Goal: Transaction & Acquisition: Book appointment/travel/reservation

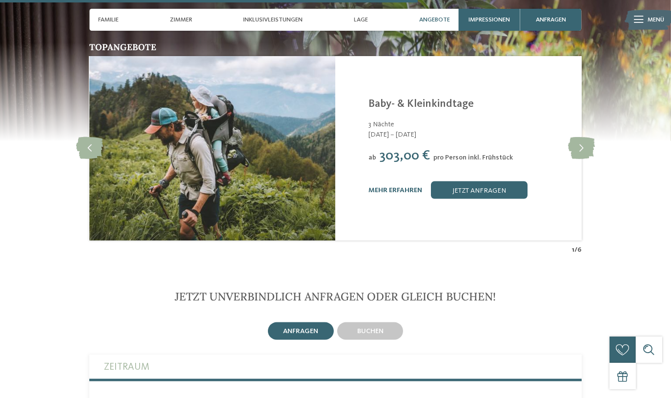
scroll to position [1775, 0]
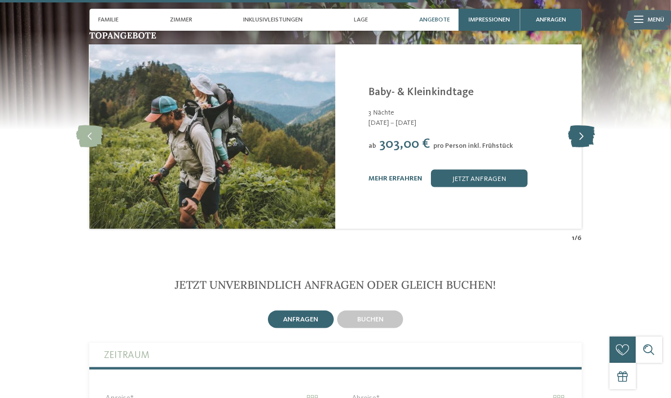
click at [586, 126] on icon at bounding box center [581, 137] width 27 height 22
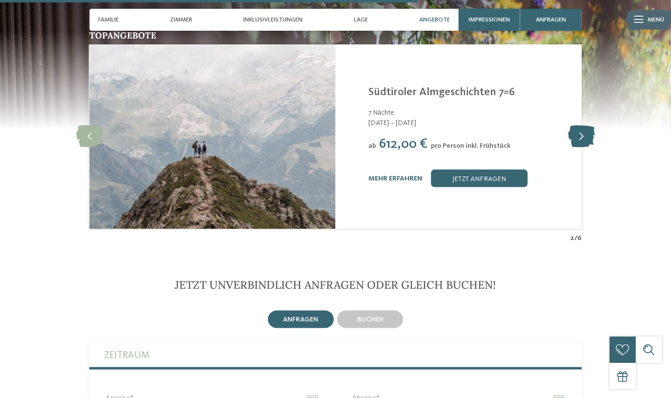
click at [586, 126] on icon at bounding box center [581, 137] width 27 height 22
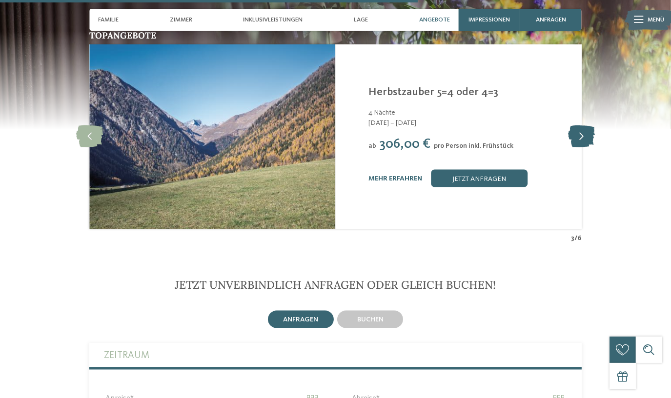
click at [586, 126] on icon at bounding box center [581, 137] width 27 height 22
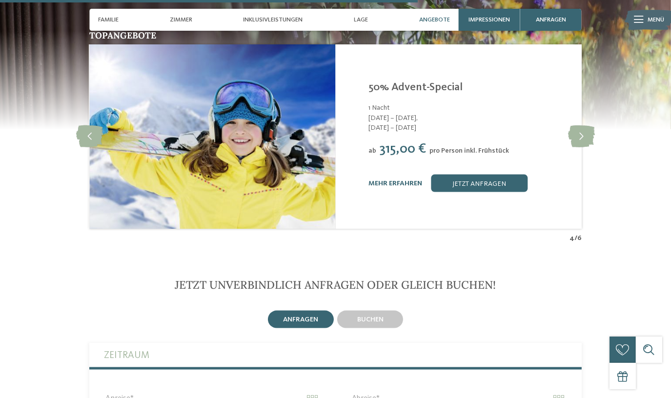
click at [372, 142] on div "ab 315,00 € pro Person inkl. Frühstück" at bounding box center [470, 150] width 202 height 16
drag, startPoint x: 370, startPoint y: 92, endPoint x: 388, endPoint y: 111, distance: 25.9
click at [388, 111] on div "1 Nacht 05.12. – 09.12.2025, 13.12. – 20.12.2025" at bounding box center [470, 117] width 202 height 29
drag, startPoint x: 388, startPoint y: 111, endPoint x: 407, endPoint y: 123, distance: 22.2
click at [407, 142] on div "ab 315,00 € pro Person inkl. Frühstück" at bounding box center [470, 150] width 202 height 16
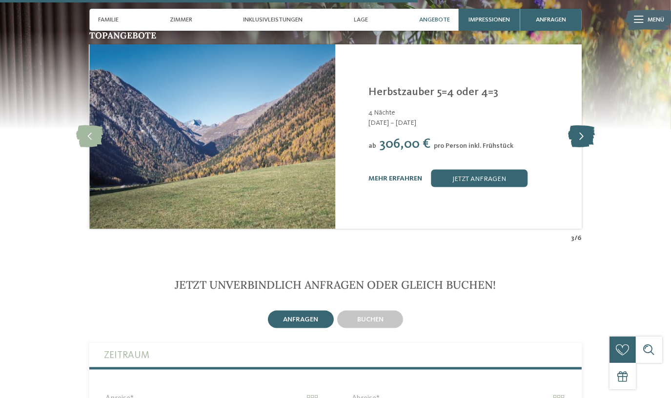
click at [582, 126] on icon at bounding box center [581, 137] width 27 height 22
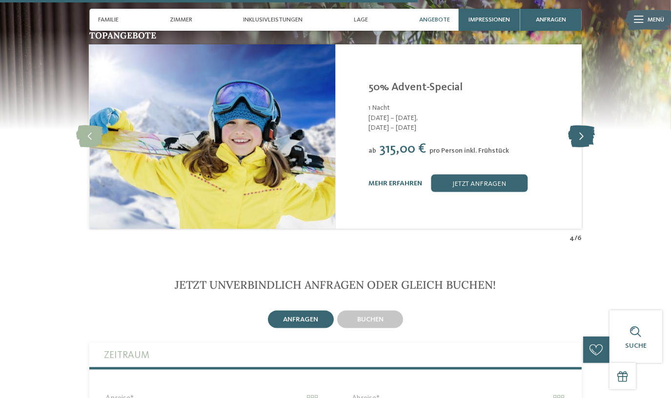
click at [588, 126] on icon at bounding box center [581, 137] width 27 height 22
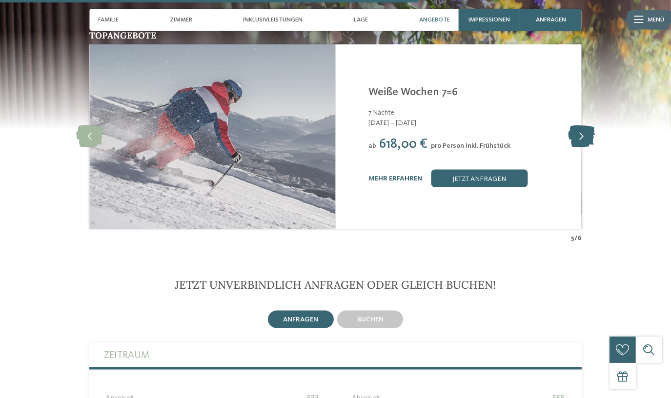
click at [588, 126] on icon at bounding box center [581, 137] width 27 height 22
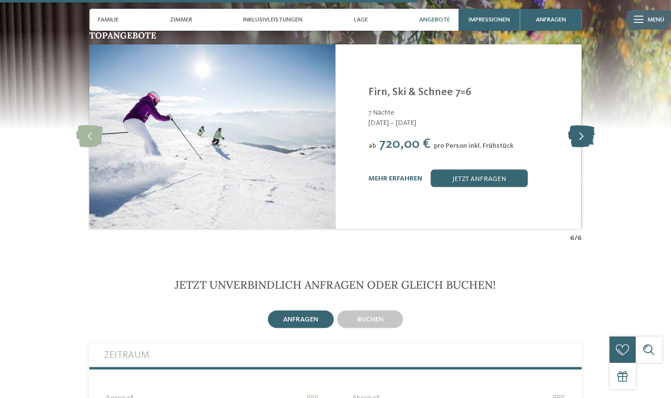
click at [588, 126] on icon at bounding box center [581, 137] width 27 height 22
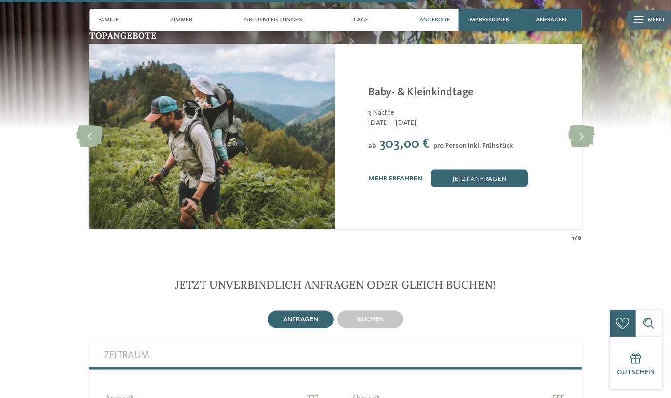
click at [568, 137] on div "ab 303,00 € pro Person inkl. Frühstück" at bounding box center [470, 145] width 202 height 16
click at [584, 126] on icon at bounding box center [581, 137] width 27 height 22
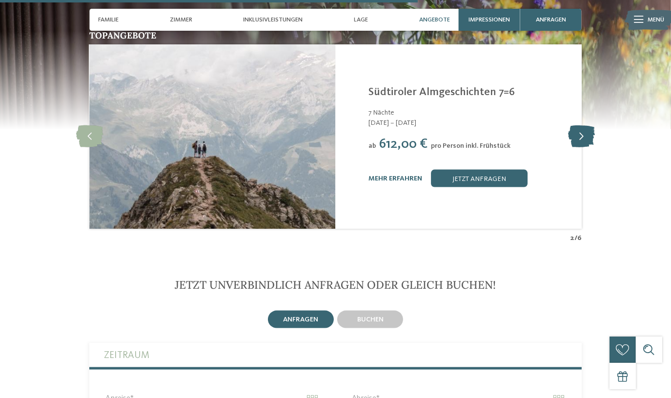
click at [584, 126] on icon at bounding box center [581, 137] width 27 height 22
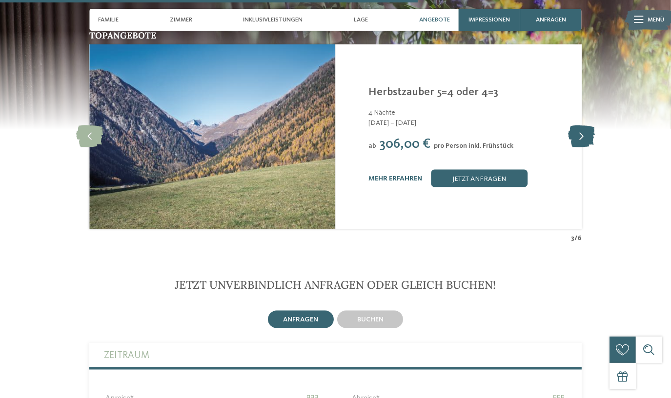
click at [584, 126] on icon at bounding box center [581, 137] width 27 height 22
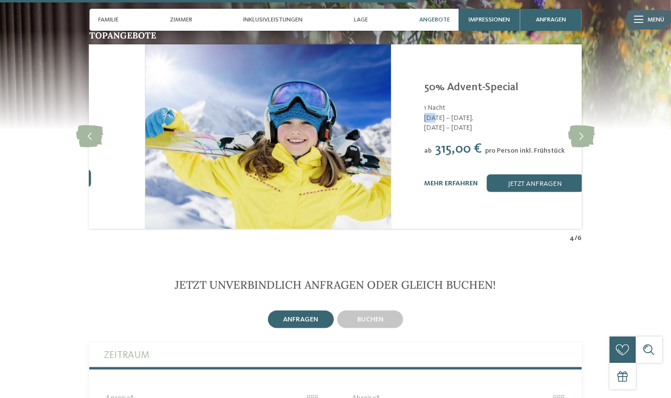
drag, startPoint x: 369, startPoint y: 99, endPoint x: 423, endPoint y: 100, distance: 54.2
click at [424, 113] on span "[DATE] – [DATE]," at bounding box center [525, 118] width 202 height 10
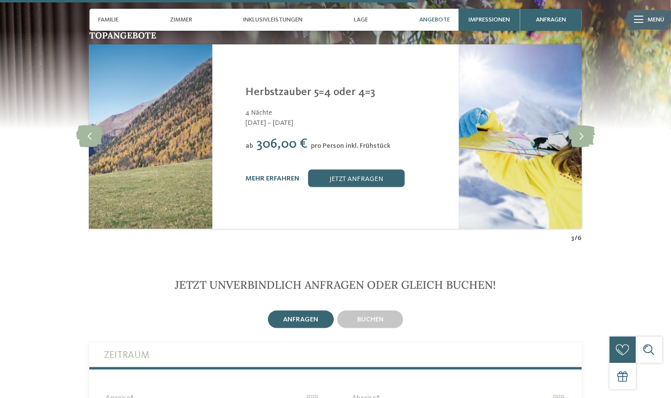
drag, startPoint x: 423, startPoint y: 100, endPoint x: 279, endPoint y: 116, distance: 144.5
click at [282, 118] on div "Linara Mühlbach/Vals - Eisacktal Herbstzauber 5=4 oder 4=3 4 Nächte 18.10. – 08…" at bounding box center [347, 137] width 202 height 102
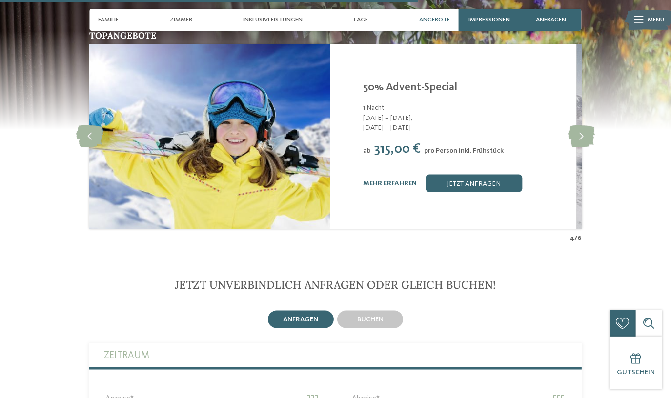
drag, startPoint x: 382, startPoint y: 132, endPoint x: 377, endPoint y: 132, distance: 5.4
click at [377, 143] on span "315,00 €" at bounding box center [397, 149] width 47 height 13
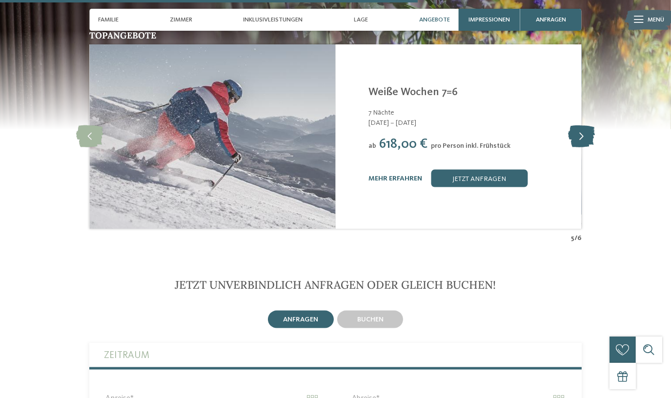
click at [578, 126] on icon at bounding box center [581, 137] width 27 height 22
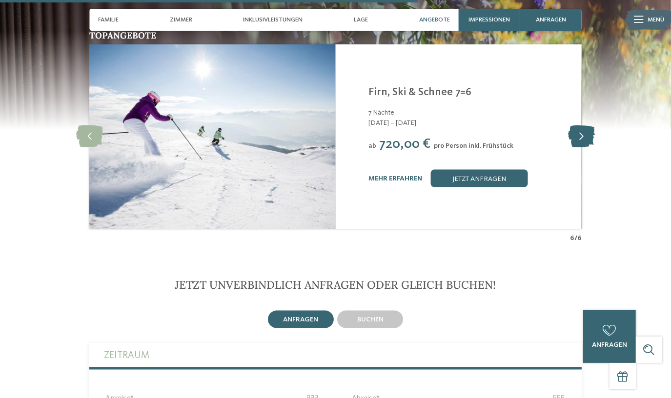
click at [578, 126] on icon at bounding box center [581, 137] width 27 height 22
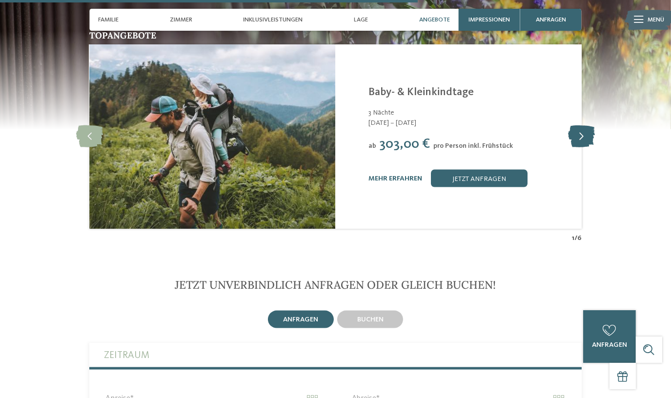
click at [578, 126] on icon at bounding box center [581, 137] width 27 height 22
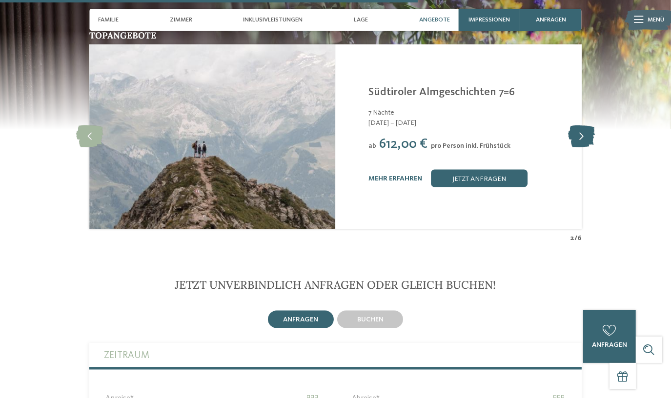
click at [578, 126] on icon at bounding box center [581, 137] width 27 height 22
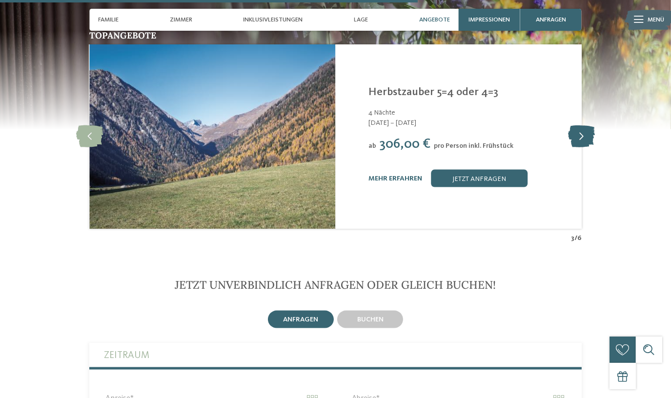
click at [578, 126] on icon at bounding box center [581, 137] width 27 height 22
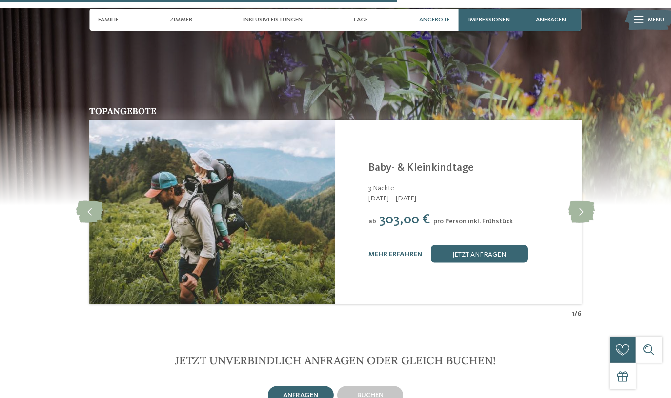
scroll to position [1686, 0]
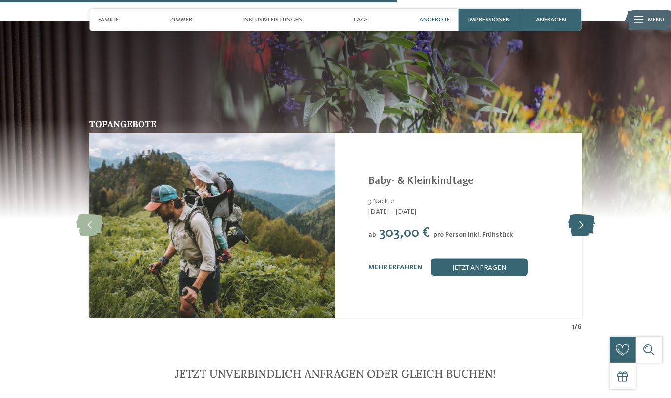
click at [588, 215] on icon at bounding box center [581, 226] width 27 height 22
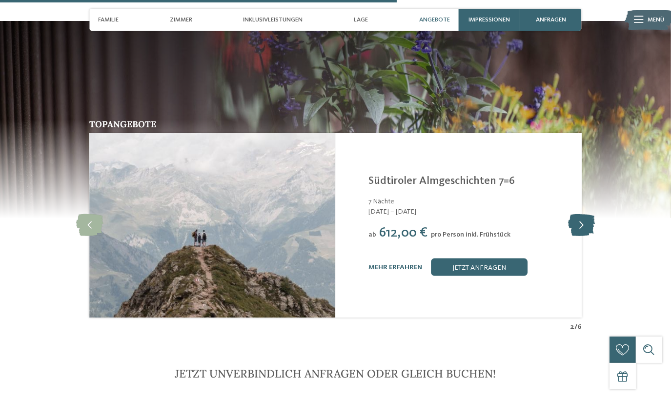
click at [588, 215] on icon at bounding box center [581, 226] width 27 height 22
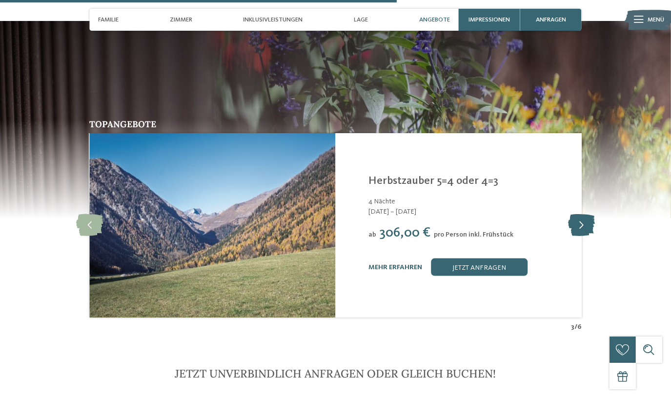
click at [588, 215] on icon at bounding box center [581, 226] width 27 height 22
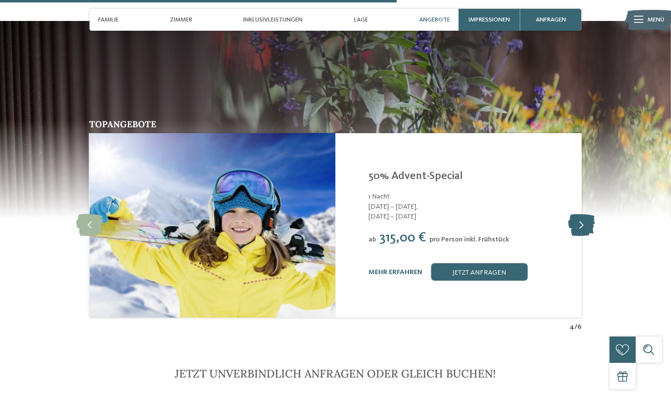
click at [588, 215] on icon at bounding box center [581, 226] width 27 height 22
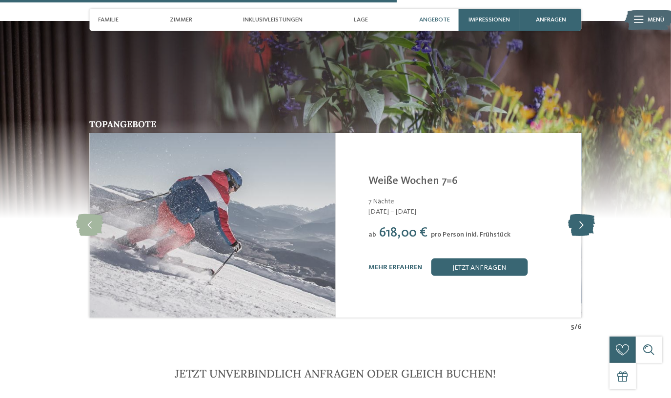
click at [588, 215] on icon at bounding box center [581, 226] width 27 height 22
